Goal: Navigation & Orientation: Find specific page/section

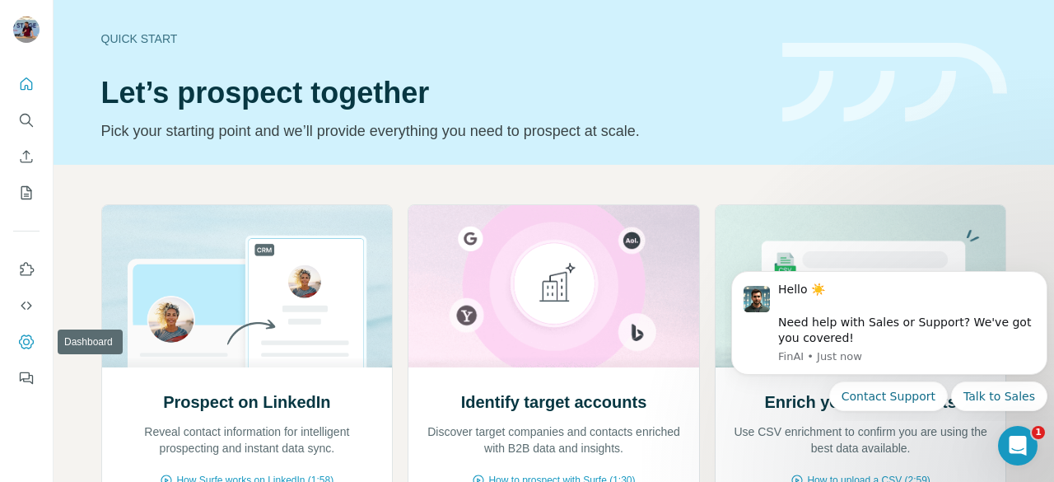
click at [27, 343] on icon "Dashboard" at bounding box center [26, 342] width 7 height 7
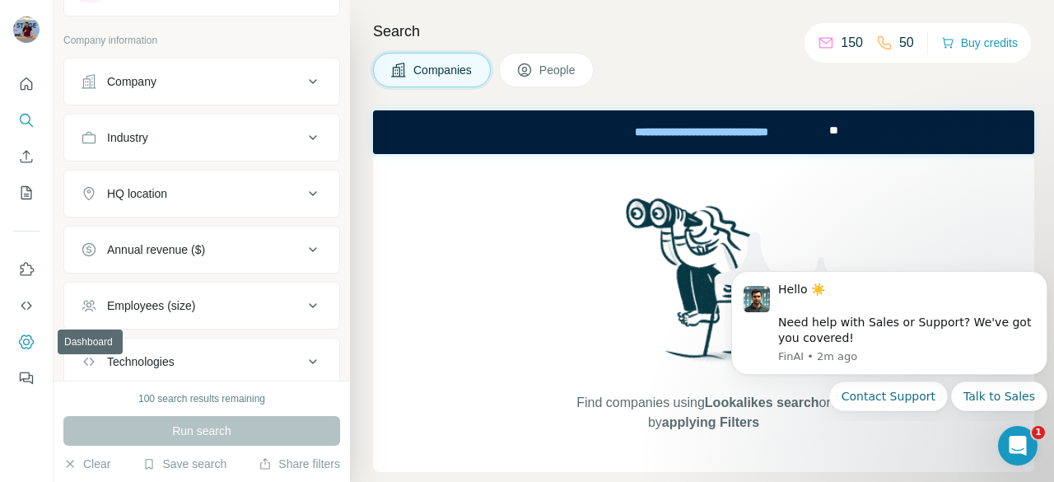
click at [24, 343] on icon "Dashboard" at bounding box center [26, 342] width 16 height 16
